Goal: Find contact information

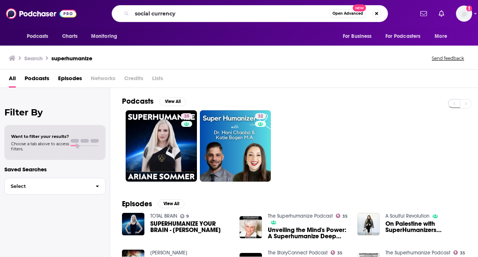
type input "social currency"
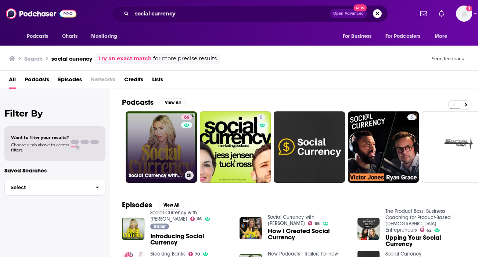
click at [164, 136] on link "66 Social Currency with [PERSON_NAME]" at bounding box center [161, 146] width 71 height 71
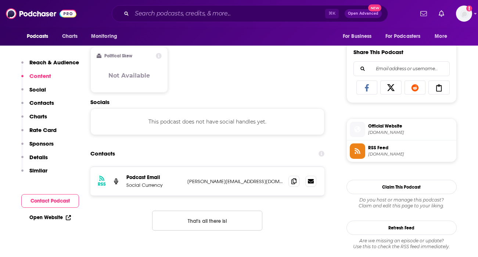
scroll to position [445, 0]
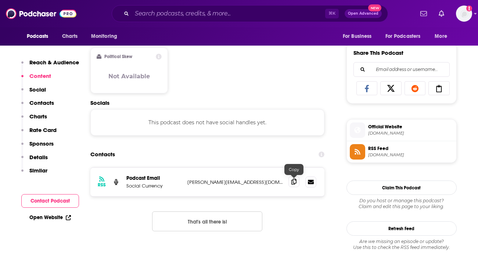
click at [292, 182] on icon at bounding box center [293, 181] width 5 height 6
